Goal: Task Accomplishment & Management: Manage account settings

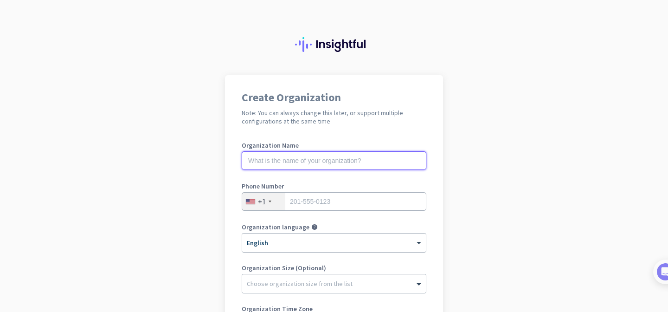
click at [355, 160] on input "text" at bounding box center [334, 160] width 185 height 19
type input "mercor"
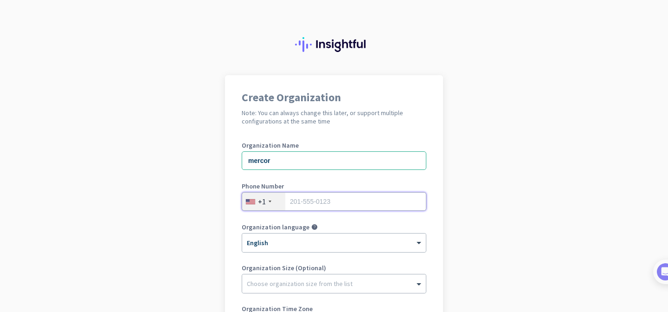
click at [313, 204] on input "tel" at bounding box center [334, 201] width 185 height 19
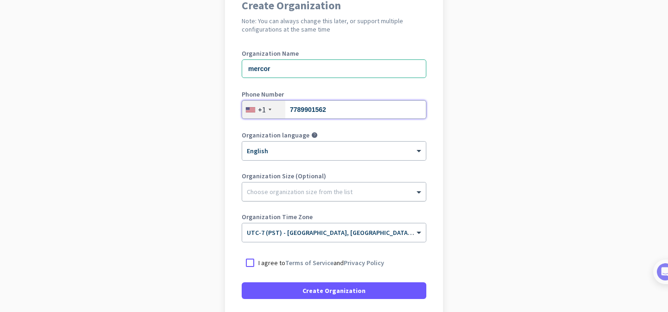
scroll to position [94, 0]
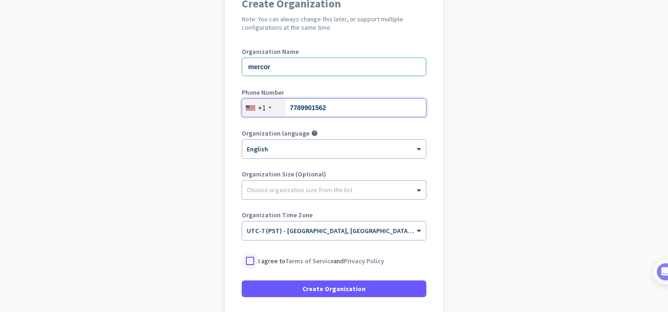
type input "7789901562"
click at [250, 260] on div at bounding box center [250, 260] width 17 height 17
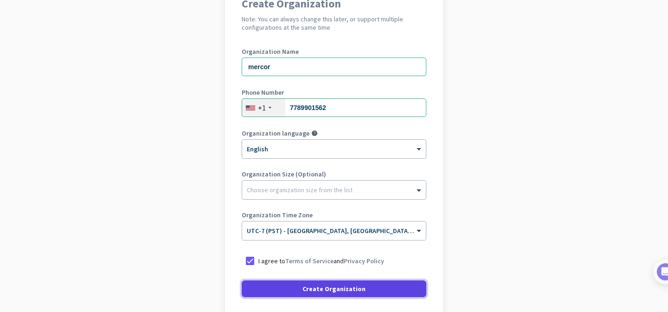
click at [325, 291] on span "Create Organization" at bounding box center [333, 288] width 63 height 9
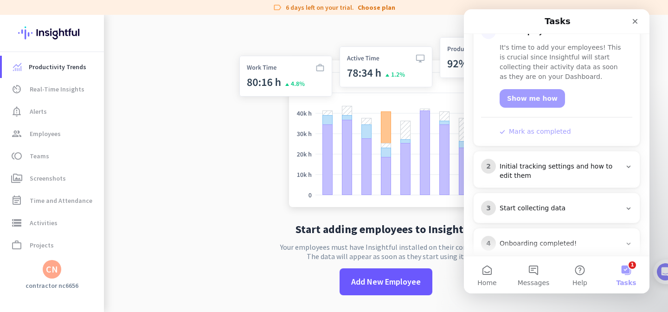
scroll to position [136, 0]
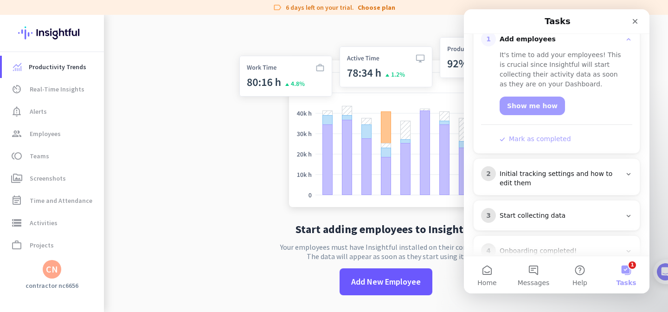
click at [551, 134] on button "Mark as completed" at bounding box center [534, 139] width 71 height 10
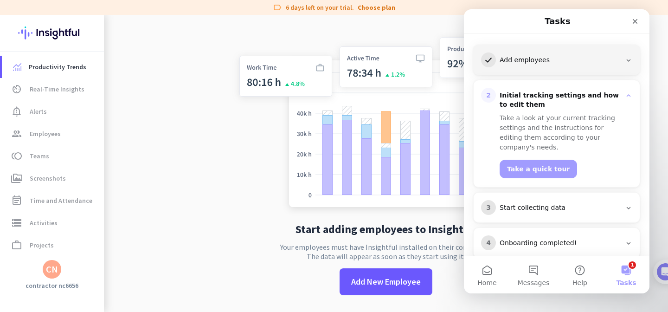
scroll to position [115, 0]
click at [553, 160] on button "Take a quick tour" at bounding box center [537, 169] width 77 height 19
click at [69, 88] on span "Real-Time Insights" at bounding box center [57, 88] width 55 height 11
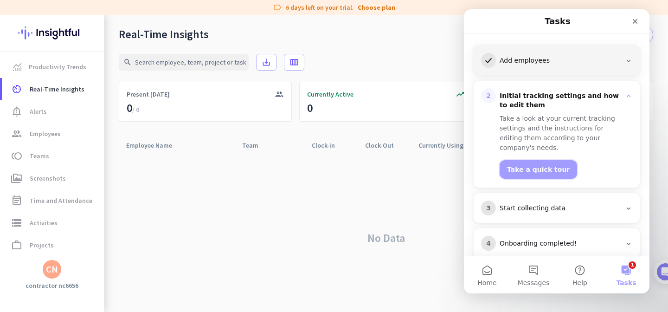
click at [530, 160] on button "Take a quick tour" at bounding box center [537, 169] width 77 height 19
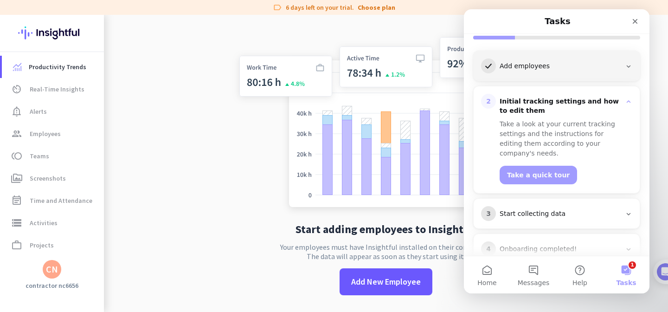
drag, startPoint x: 522, startPoint y: 27, endPoint x: 508, endPoint y: 25, distance: 14.6
click at [501, 31] on nav "Tasks" at bounding box center [556, 21] width 185 height 25
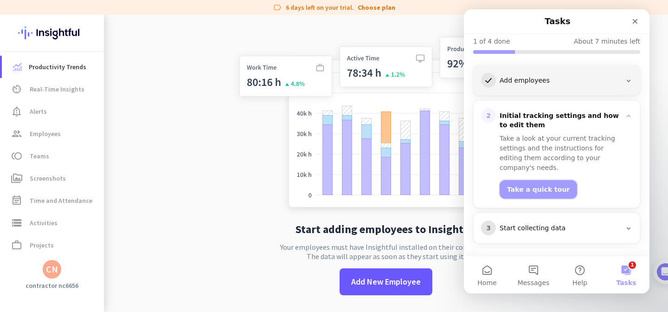
click at [536, 180] on button "Take a quick tour" at bounding box center [537, 189] width 77 height 19
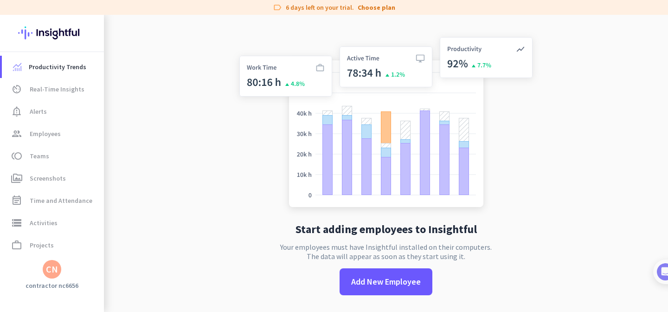
scroll to position [0, 0]
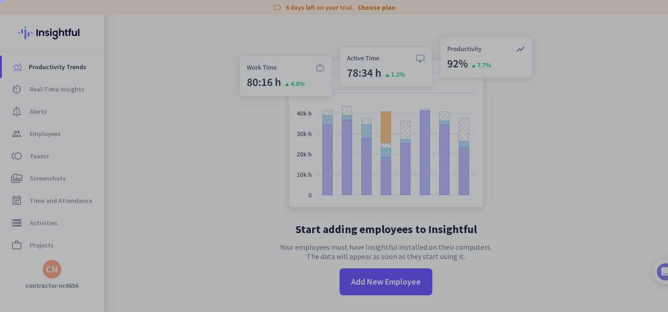
click at [536, 171] on div at bounding box center [334, 139] width 668 height 278
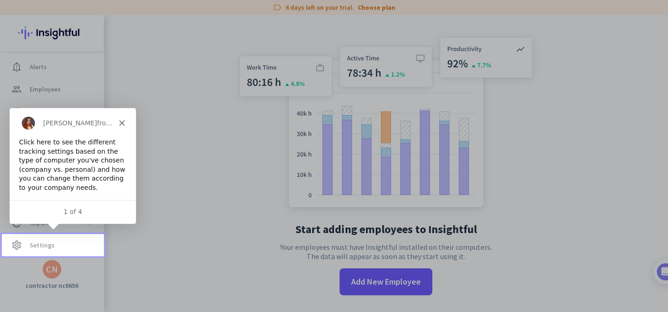
click at [120, 123] on polygon "Close" at bounding box center [122, 122] width 6 height 6
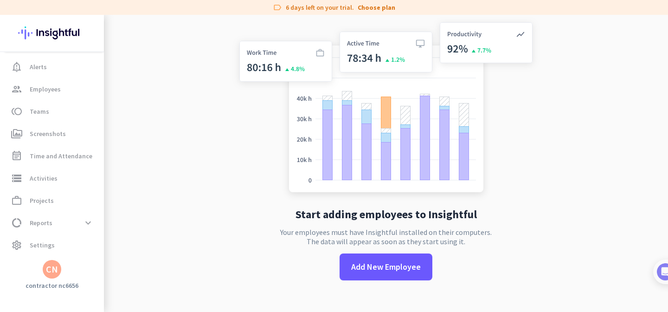
scroll to position [12, 0]
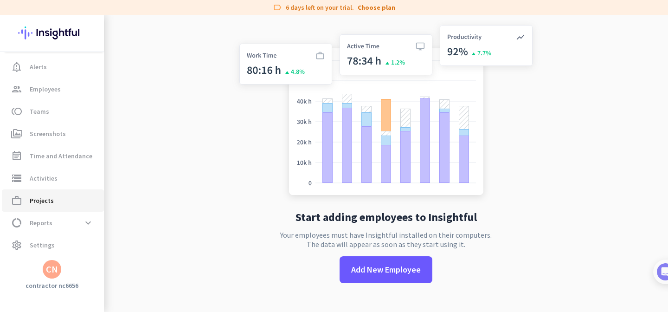
click at [50, 204] on span "Projects" at bounding box center [42, 200] width 24 height 11
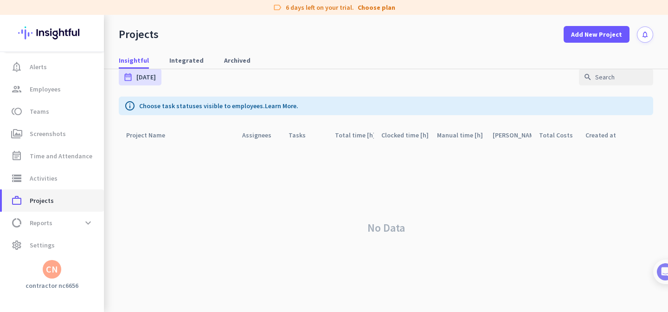
scroll to position [12, 0]
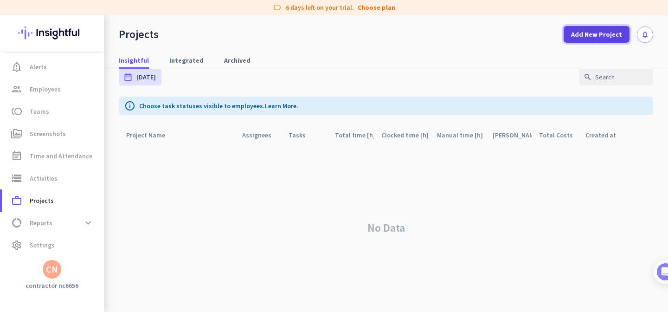
click at [589, 32] on span "Add New Project" at bounding box center [596, 34] width 51 height 9
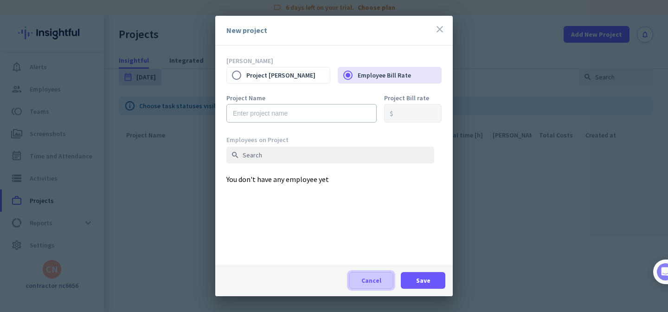
click at [369, 277] on span "Cancel" at bounding box center [371, 279] width 20 height 9
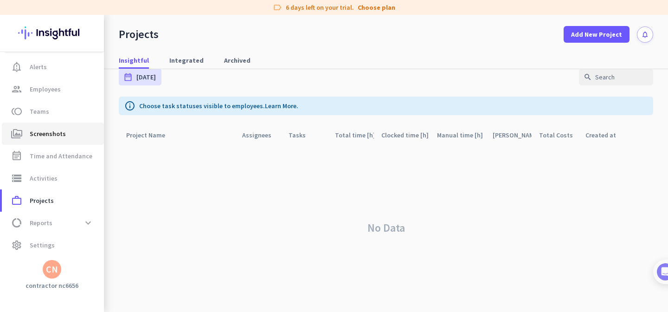
click at [48, 134] on span "Screenshots" at bounding box center [48, 133] width 36 height 11
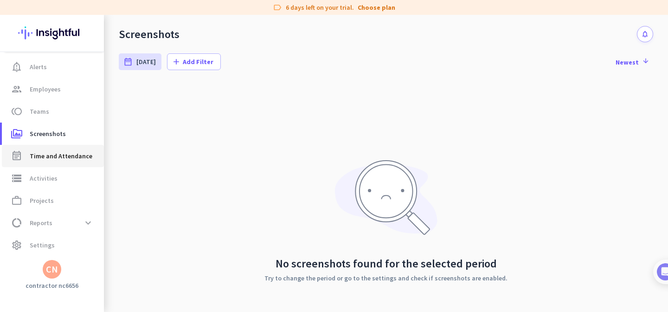
click at [49, 154] on span "Time and Attendance" at bounding box center [61, 155] width 63 height 11
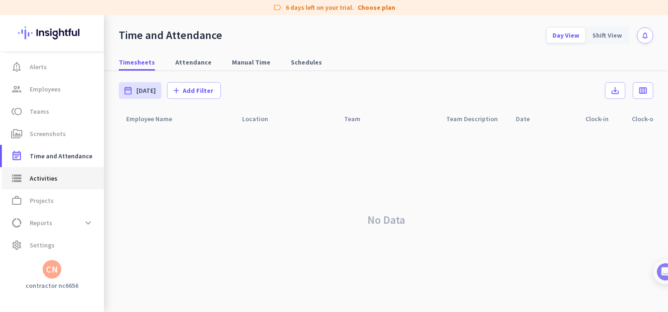
click at [48, 178] on span "Activities" at bounding box center [44, 177] width 28 height 11
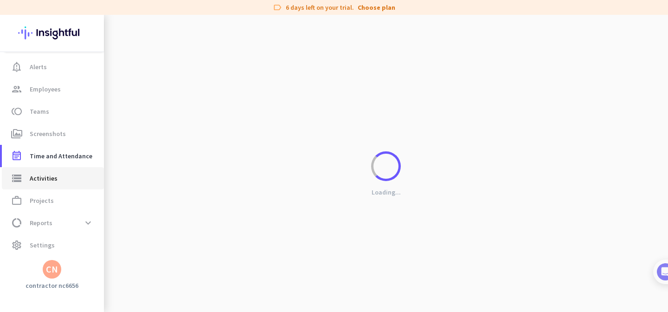
type input "[DATE]"
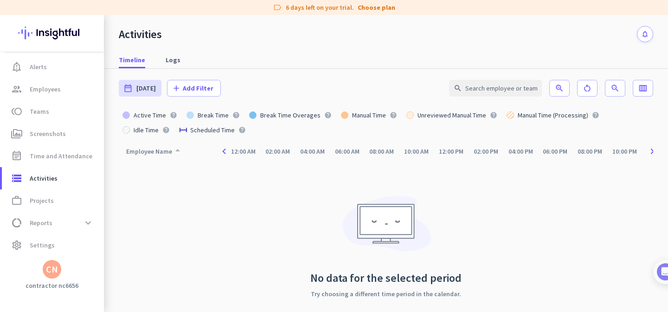
click at [152, 153] on div "Employee Name arrow_drop_up" at bounding box center [154, 151] width 57 height 13
click at [177, 150] on icon "arrow_drop_up" at bounding box center [177, 150] width 11 height 11
click at [142, 92] on span "[DATE]" at bounding box center [145, 87] width 19 height 9
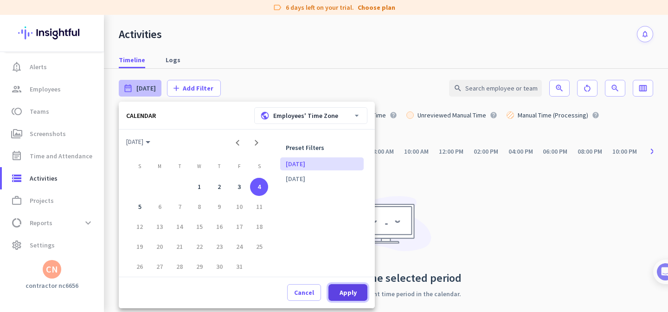
click at [348, 294] on span "Apply" at bounding box center [347, 291] width 17 height 9
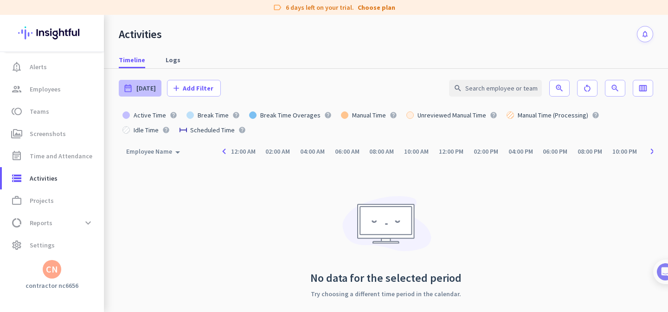
type input "[DATE]"
click at [44, 92] on span "Employees" at bounding box center [45, 88] width 31 height 11
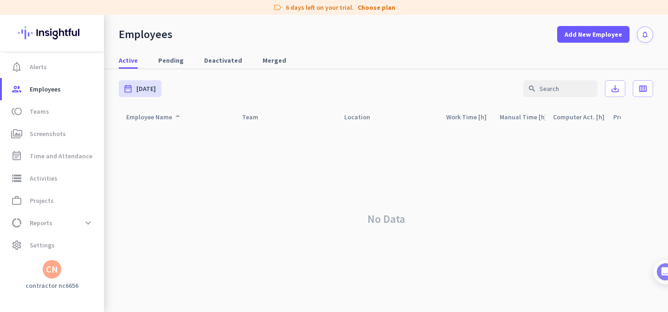
click at [173, 117] on icon "arrow_drop_up" at bounding box center [177, 115] width 11 height 11
click at [177, 117] on icon "arrow_drop_up" at bounding box center [177, 115] width 11 height 11
click at [177, 117] on icon "arrow_drop_up" at bounding box center [177, 117] width 11 height 11
click at [177, 117] on icon "arrow_drop_up" at bounding box center [177, 115] width 11 height 11
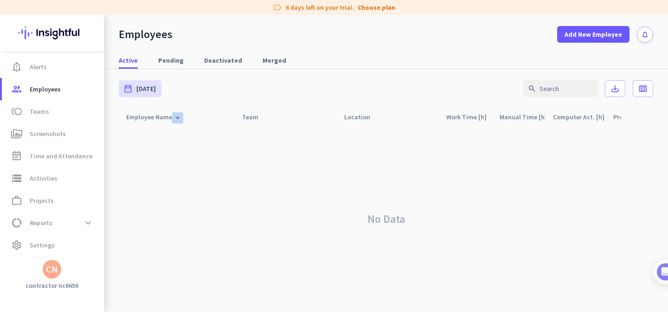
click at [177, 117] on icon "arrow_drop_up" at bounding box center [177, 117] width 11 height 11
click at [177, 117] on icon "arrow_drop_up" at bounding box center [177, 115] width 11 height 11
click at [606, 38] on span "Add New Employee" at bounding box center [592, 34] width 57 height 9
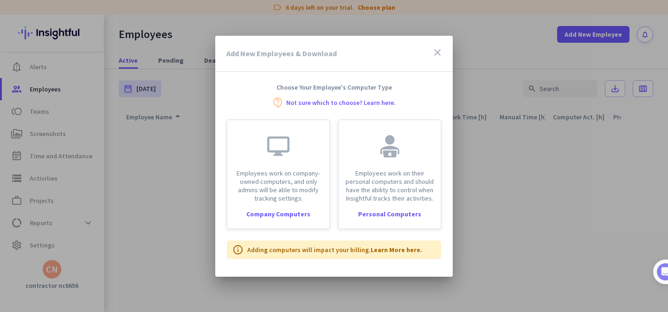
click at [437, 53] on icon "close" at bounding box center [437, 52] width 11 height 11
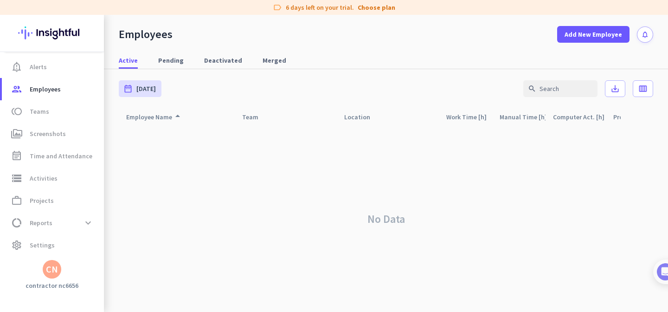
click at [644, 32] on icon "notifications" at bounding box center [645, 35] width 8 height 8
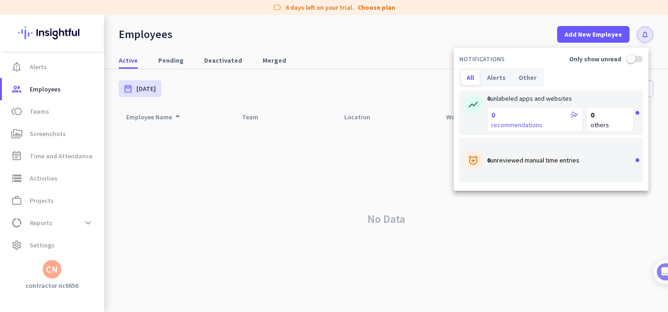
click at [529, 191] on div at bounding box center [334, 156] width 668 height 312
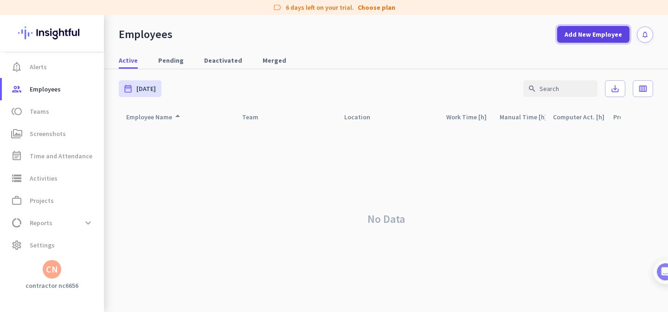
click at [613, 36] on span "Add New Employee" at bounding box center [592, 34] width 57 height 9
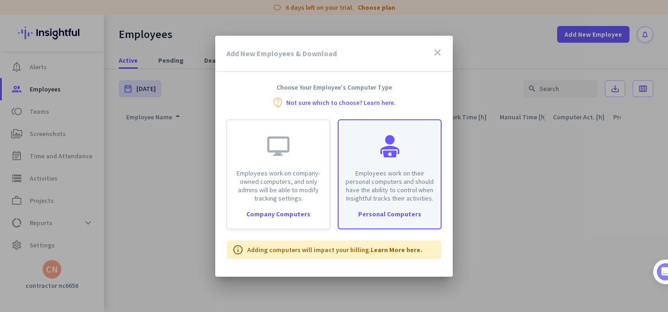
click at [403, 189] on p "Employees work on their personal computers and should have the ability to contr…" at bounding box center [389, 185] width 91 height 33
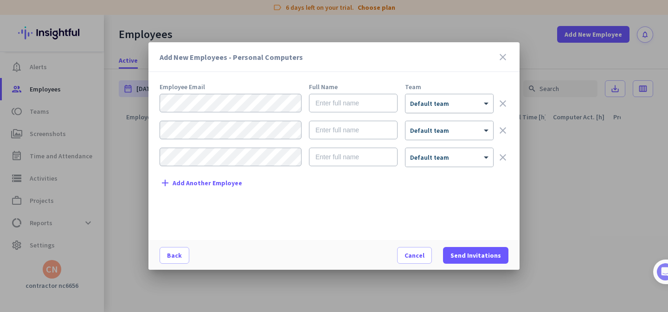
click at [485, 108] on div "× Default team" at bounding box center [449, 103] width 88 height 19
click at [505, 57] on icon "close" at bounding box center [502, 56] width 11 height 11
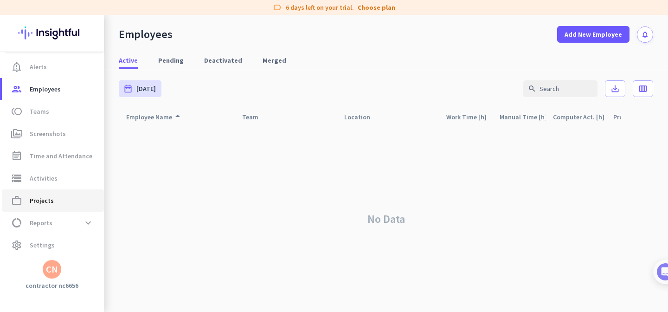
click at [44, 197] on span "Projects" at bounding box center [42, 200] width 24 height 11
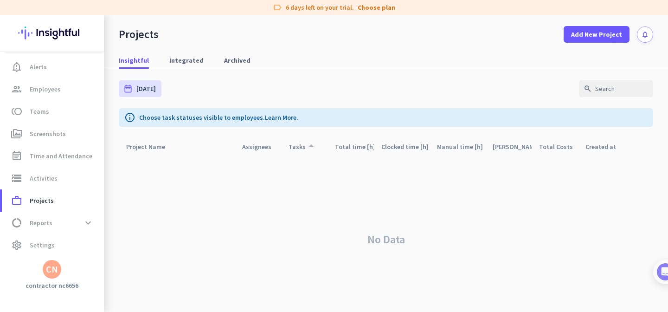
click at [298, 146] on div "Tasks arrow_drop_up" at bounding box center [302, 146] width 28 height 13
click at [300, 146] on div "Tasks arrow_drop_up" at bounding box center [302, 146] width 28 height 13
click at [358, 147] on div "Total time [h] arrow_drop_up" at bounding box center [354, 146] width 39 height 13
click at [399, 149] on div "Clocked time [h] arrow_drop_up" at bounding box center [405, 146] width 48 height 13
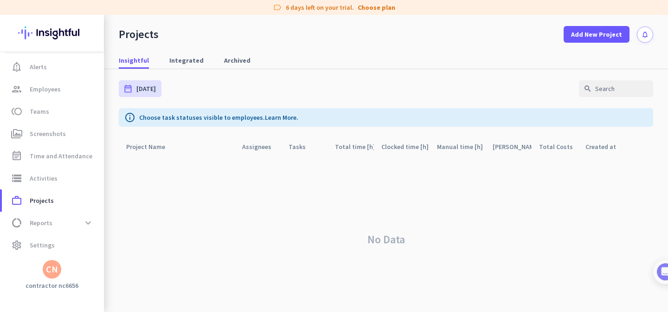
click at [453, 145] on div "Manual time [h] arrow_drop_up" at bounding box center [461, 146] width 48 height 13
click at [504, 146] on div "Bill Rate arrow_drop_up" at bounding box center [511, 146] width 39 height 13
click at [549, 149] on div "Total Costs arrow_drop_up" at bounding box center [558, 146] width 39 height 13
click at [595, 147] on div "Created at arrow_drop_up" at bounding box center [604, 146] width 39 height 13
click at [145, 147] on div "Project Name arrow_drop_up" at bounding box center [151, 146] width 50 height 13
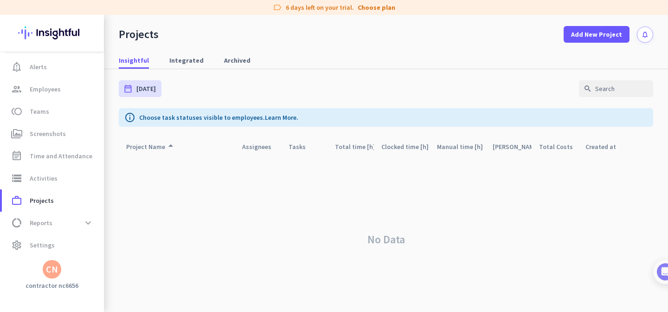
click at [156, 147] on div "Project Name arrow_drop_up" at bounding box center [151, 146] width 50 height 13
click at [185, 60] on span "Integrated" at bounding box center [186, 60] width 34 height 9
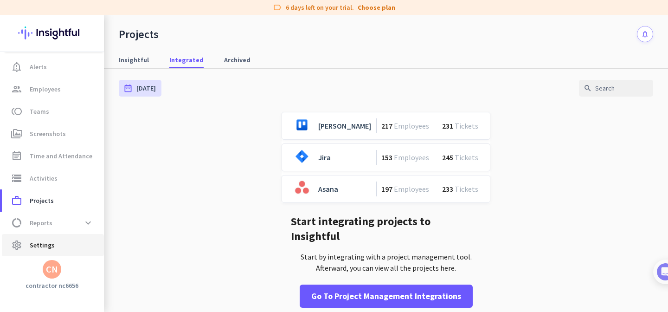
click at [44, 248] on span "Settings" at bounding box center [42, 244] width 25 height 11
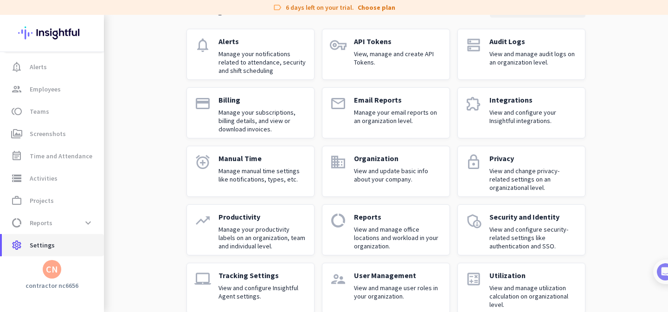
scroll to position [64, 0]
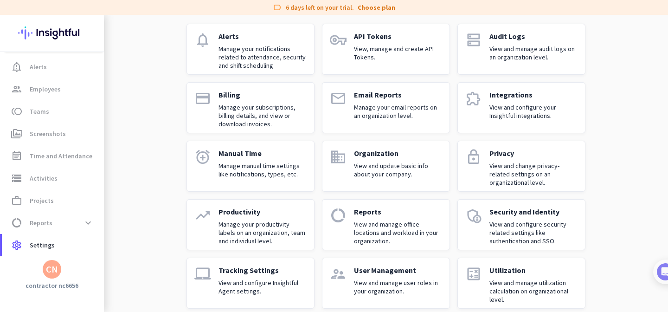
click at [369, 161] on p "View and update basic info about your company." at bounding box center [398, 169] width 88 height 17
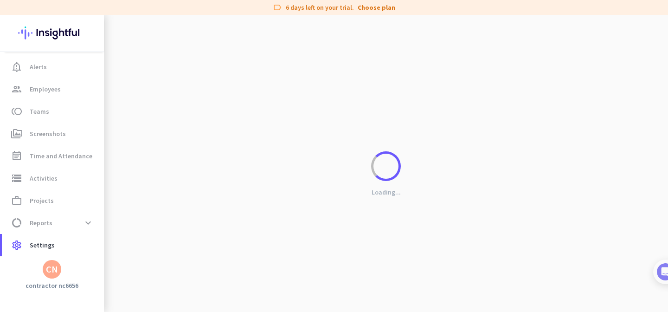
scroll to position [39, 0]
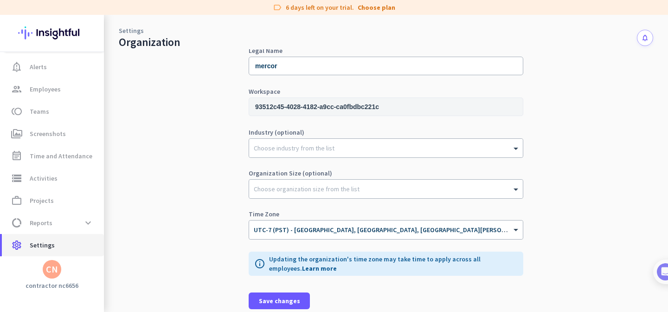
click at [46, 245] on span "Settings" at bounding box center [42, 244] width 25 height 11
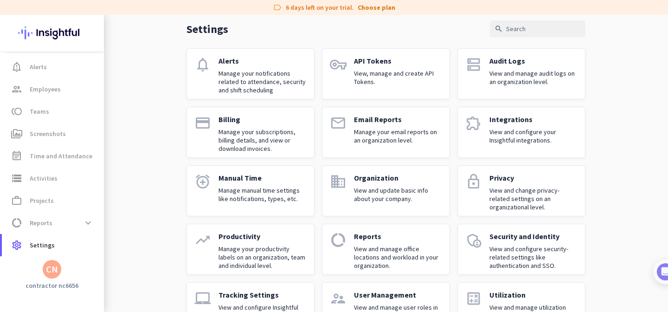
click at [249, 140] on p "Manage your subscriptions, billing details, and view or download invoices." at bounding box center [262, 140] width 88 height 25
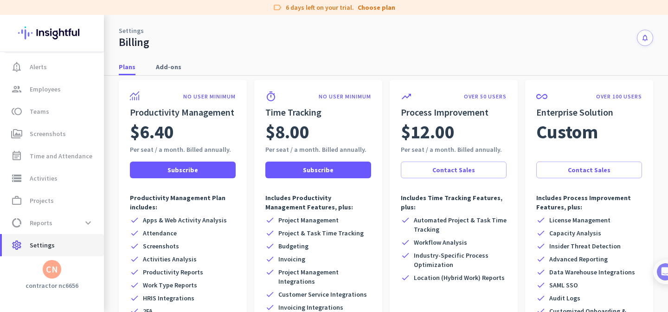
click at [48, 244] on span "Settings" at bounding box center [42, 244] width 25 height 11
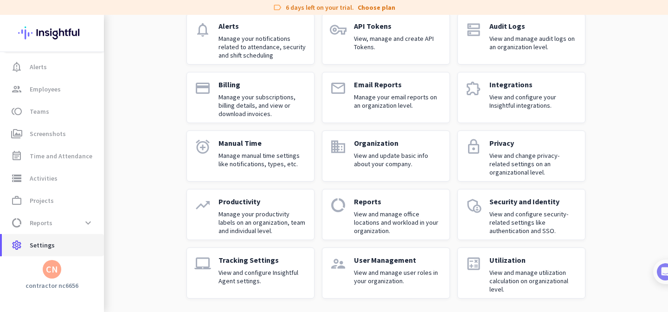
scroll to position [75, 0]
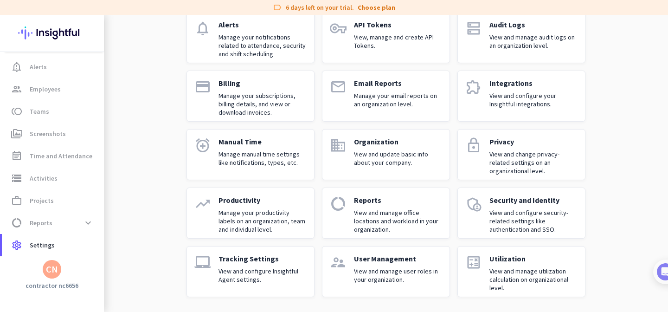
click at [248, 261] on p "Tracking Settings" at bounding box center [262, 258] width 88 height 9
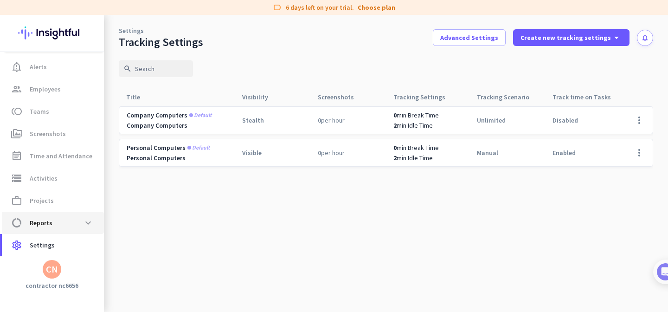
click at [50, 224] on span "Reports" at bounding box center [41, 222] width 23 height 11
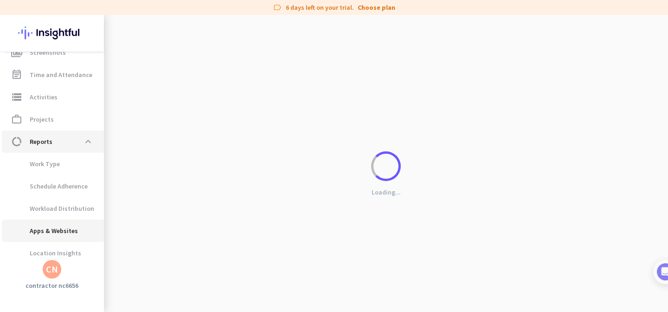
scroll to position [130, 0]
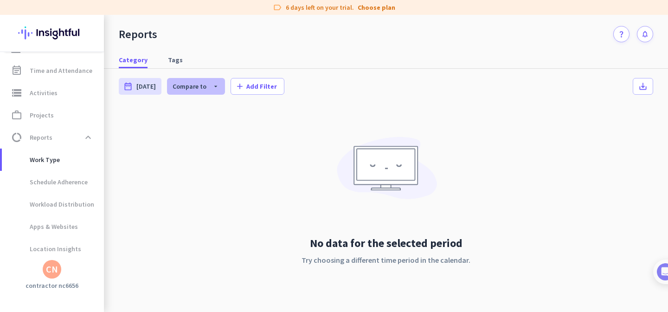
click at [211, 88] on icon "arrow_drop_down" at bounding box center [212, 86] width 13 height 7
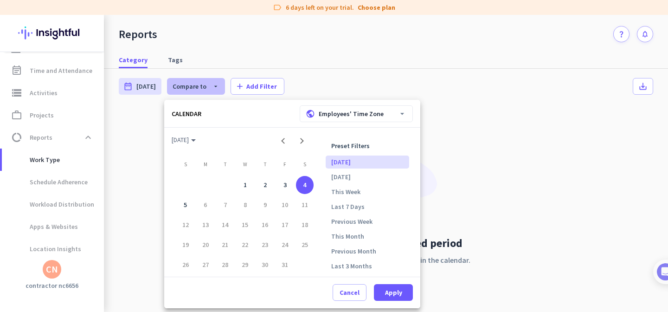
click at [211, 88] on div at bounding box center [334, 156] width 668 height 312
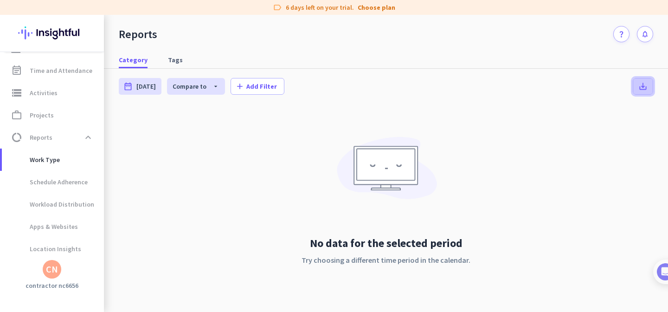
click at [640, 87] on icon "save_alt" at bounding box center [642, 86] width 9 height 9
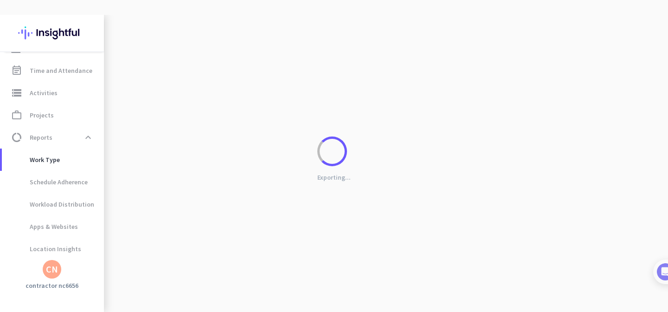
scroll to position [0, 0]
